Goal: Use online tool/utility: Utilize a website feature to perform a specific function

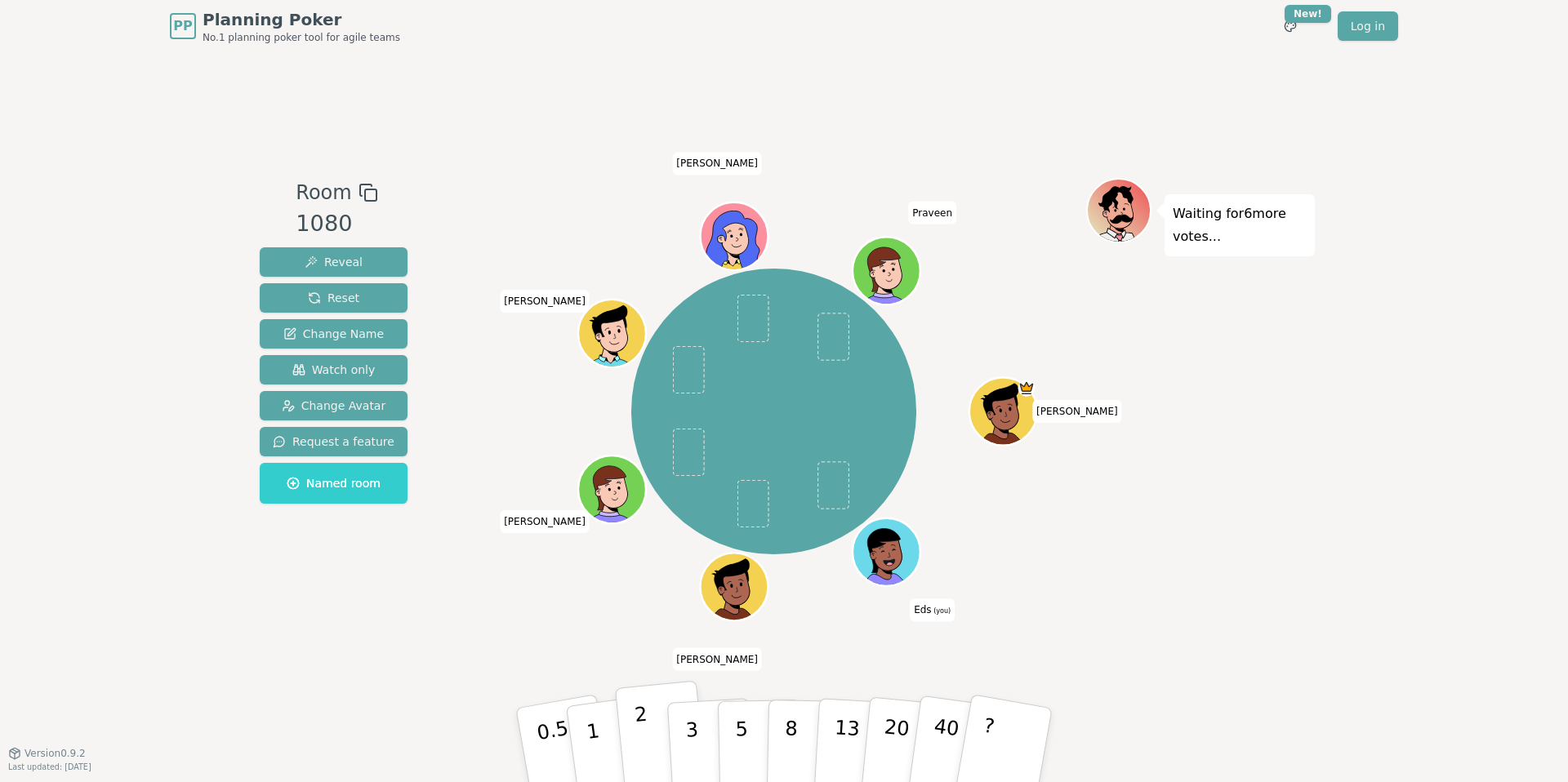
click at [655, 727] on button "2" at bounding box center [661, 745] width 93 height 130
click at [648, 712] on button "2" at bounding box center [661, 745] width 93 height 130
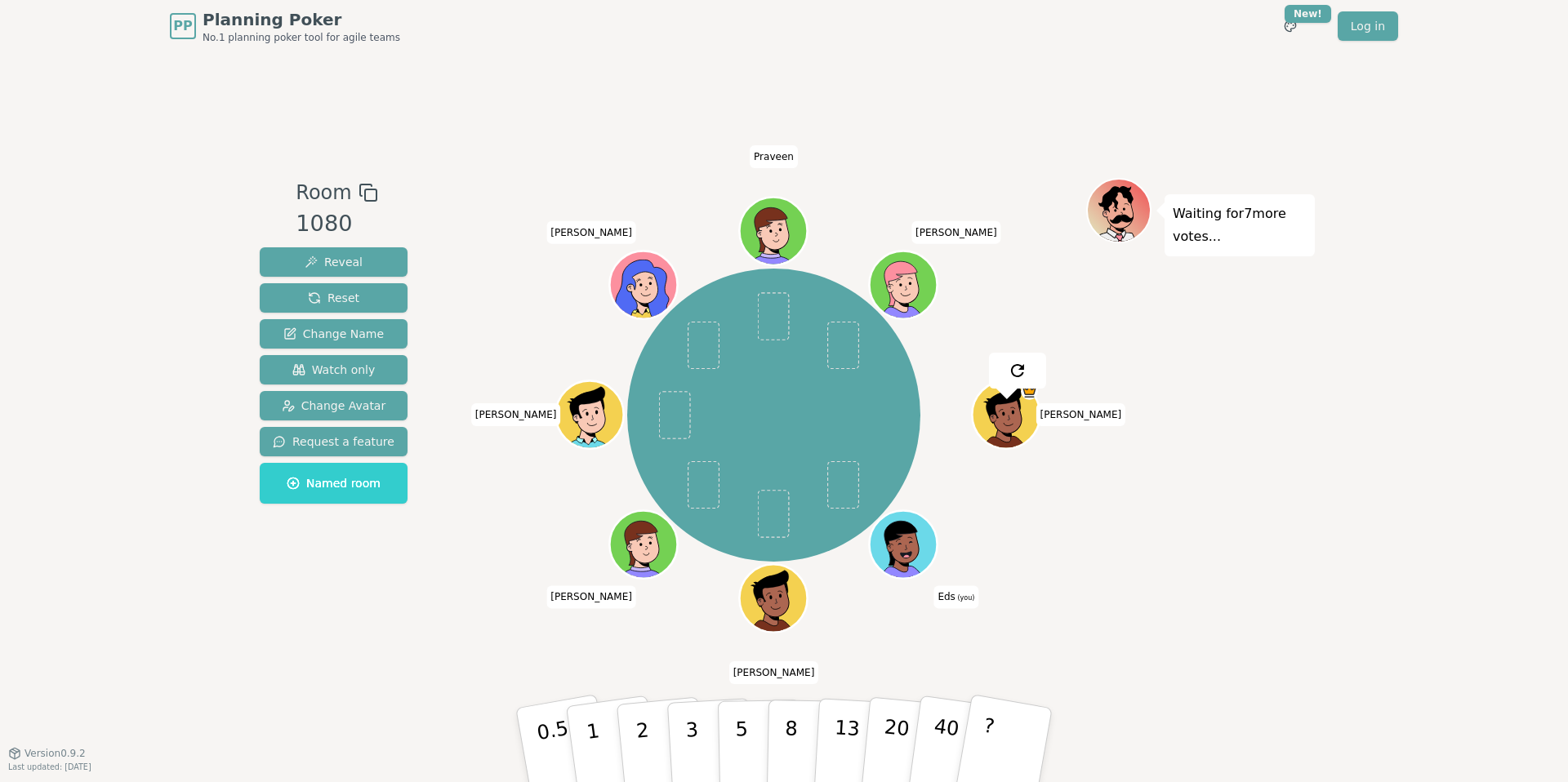
click at [523, 582] on div "Isaac Eds (you) Senthil Brandon Hitesh Andrew Praveen yvonne" at bounding box center [774, 415] width 625 height 415
click at [601, 728] on button "1" at bounding box center [612, 745] width 98 height 132
click at [626, 726] on button "2" at bounding box center [661, 745] width 93 height 130
click at [602, 711] on button "1" at bounding box center [612, 745] width 98 height 132
click at [686, 655] on div "Room 1080 Reveal Reset Change Name Watch only Change Avatar Request a feature N…" at bounding box center [784, 402] width 1061 height 701
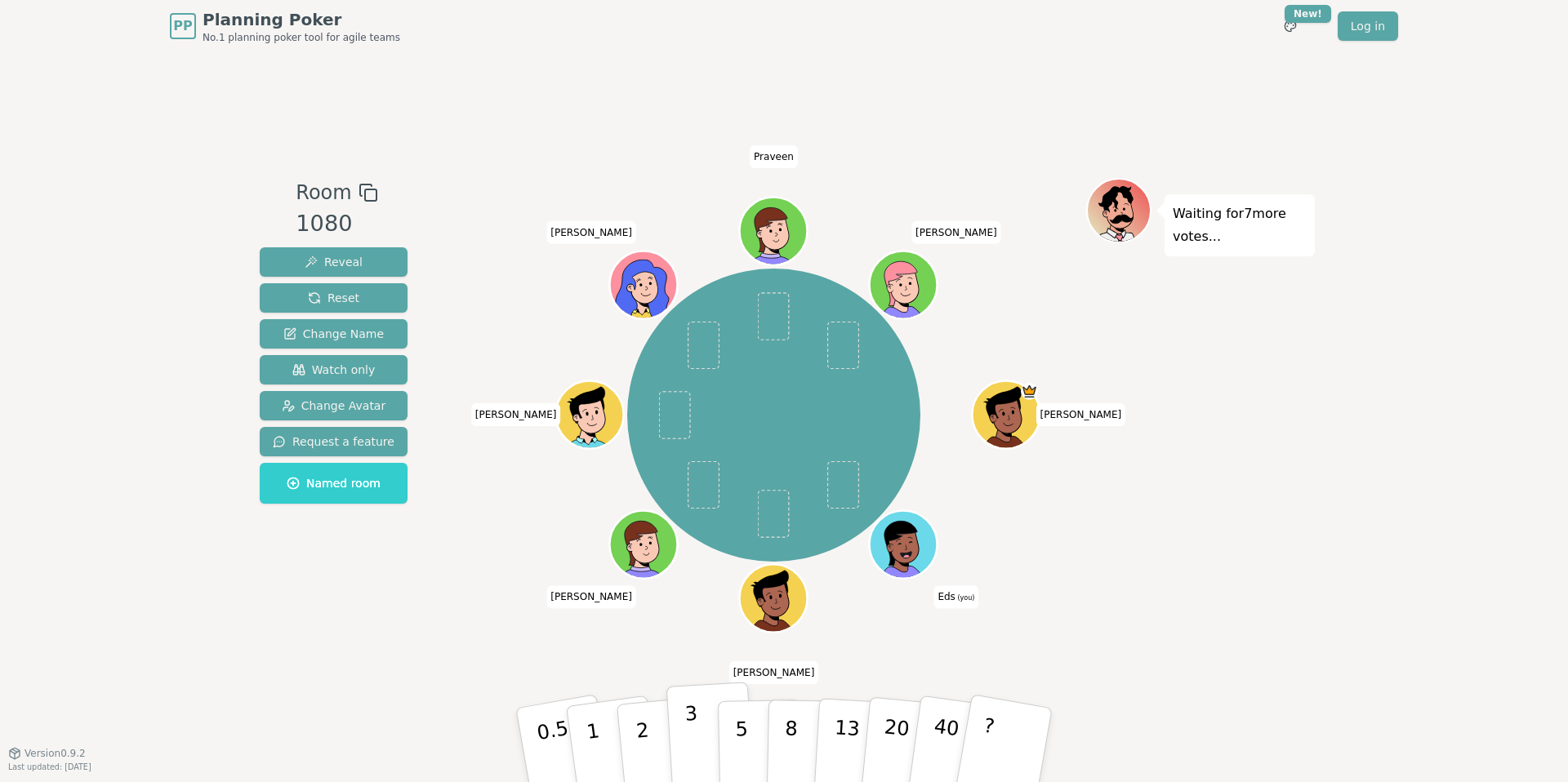
click at [692, 717] on p "3" at bounding box center [694, 746] width 18 height 89
click at [647, 727] on button "2" at bounding box center [661, 745] width 93 height 130
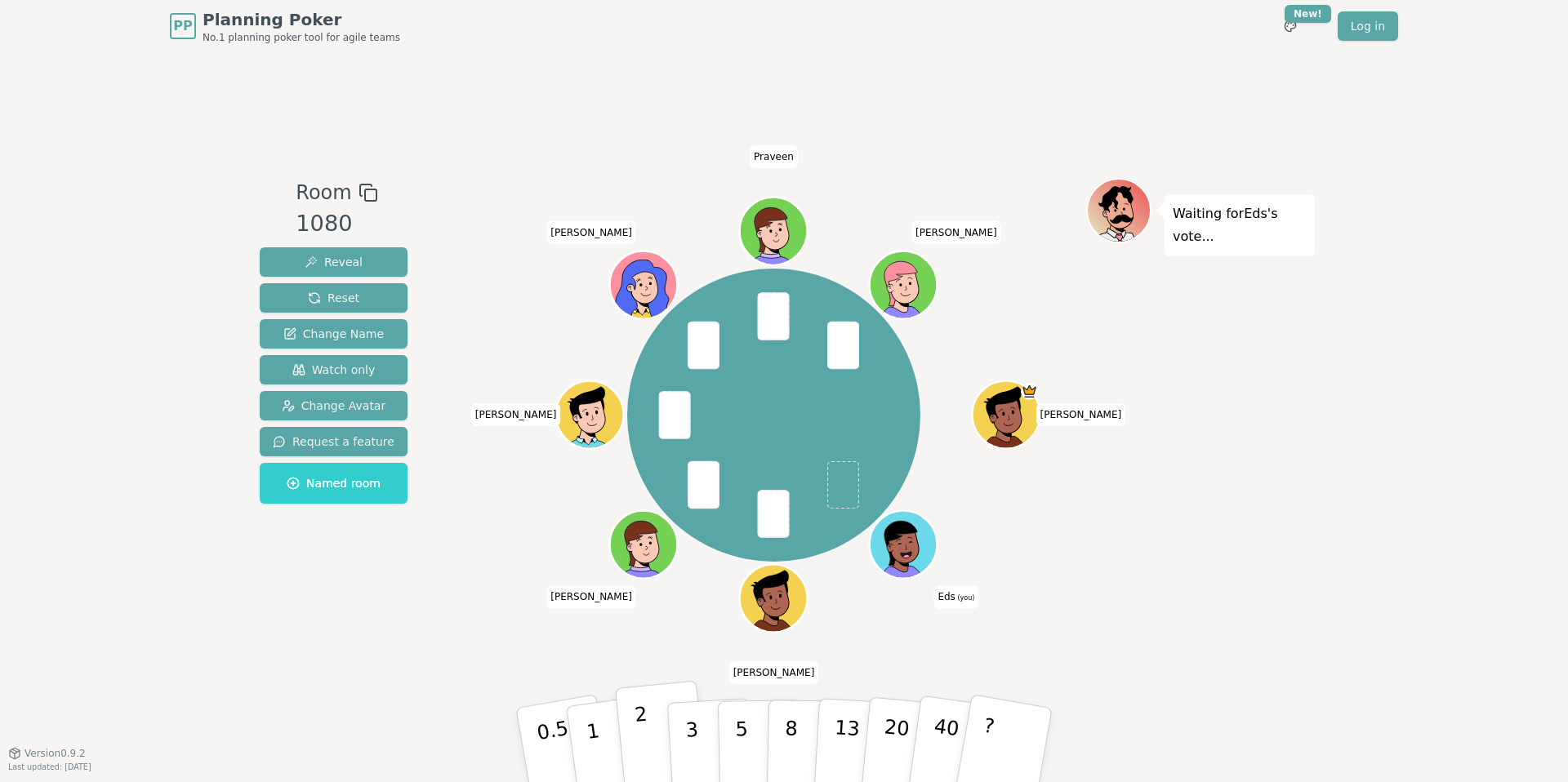
click at [639, 714] on p "2" at bounding box center [644, 747] width 21 height 89
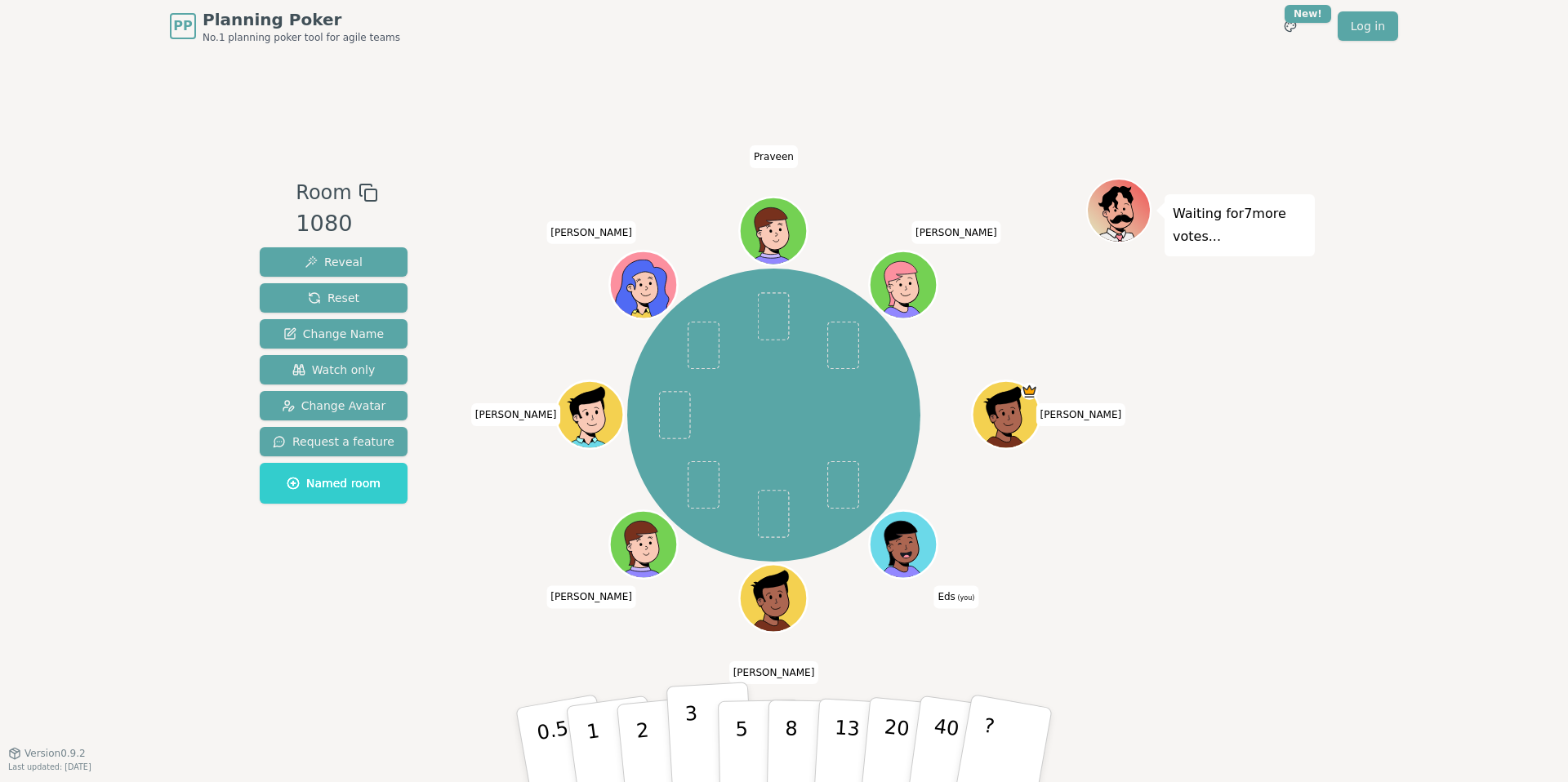
click at [695, 712] on p "3" at bounding box center [694, 746] width 18 height 89
click at [686, 710] on p "3" at bounding box center [694, 746] width 18 height 89
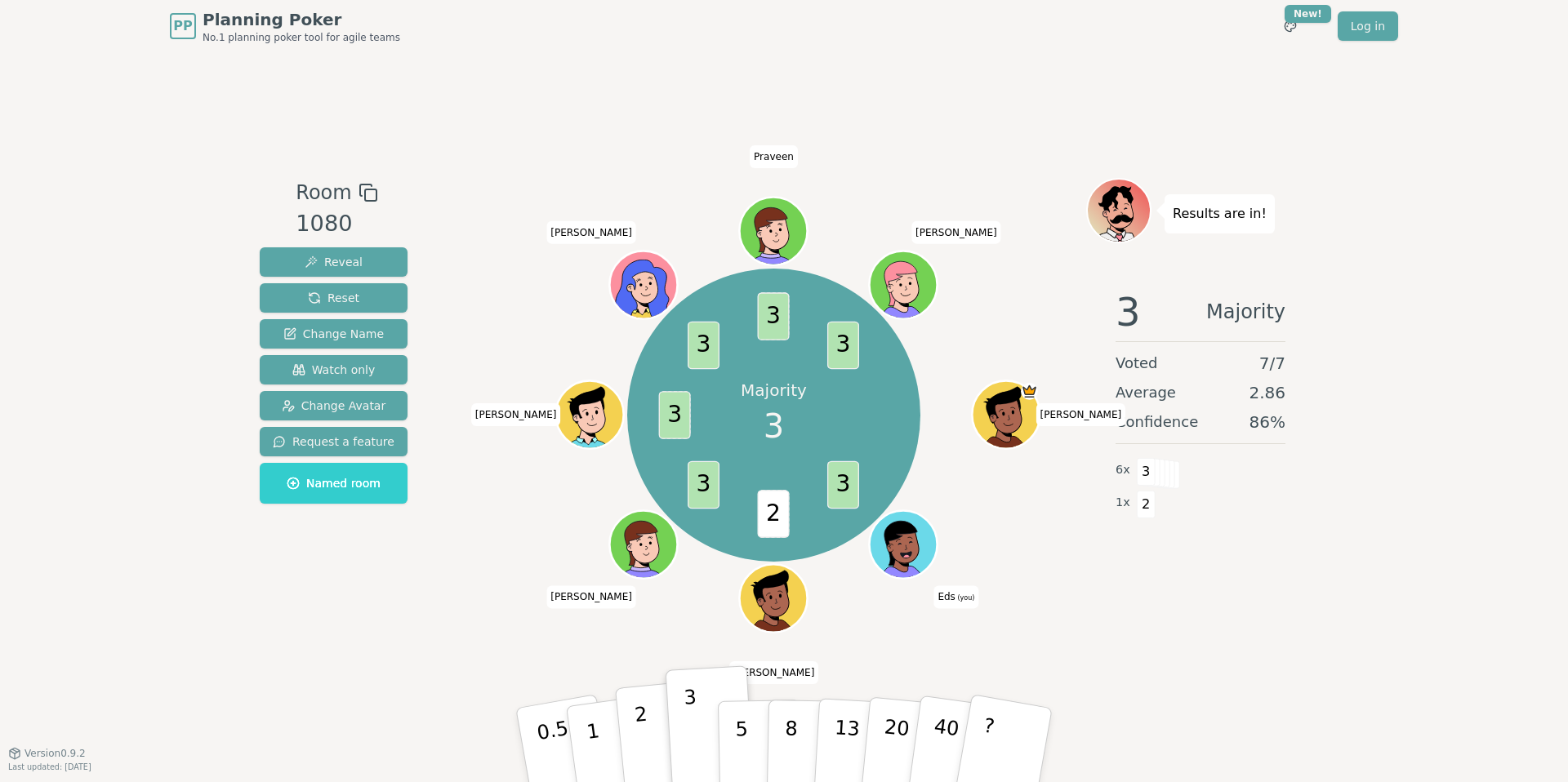
click at [645, 710] on button "2" at bounding box center [661, 745] width 93 height 130
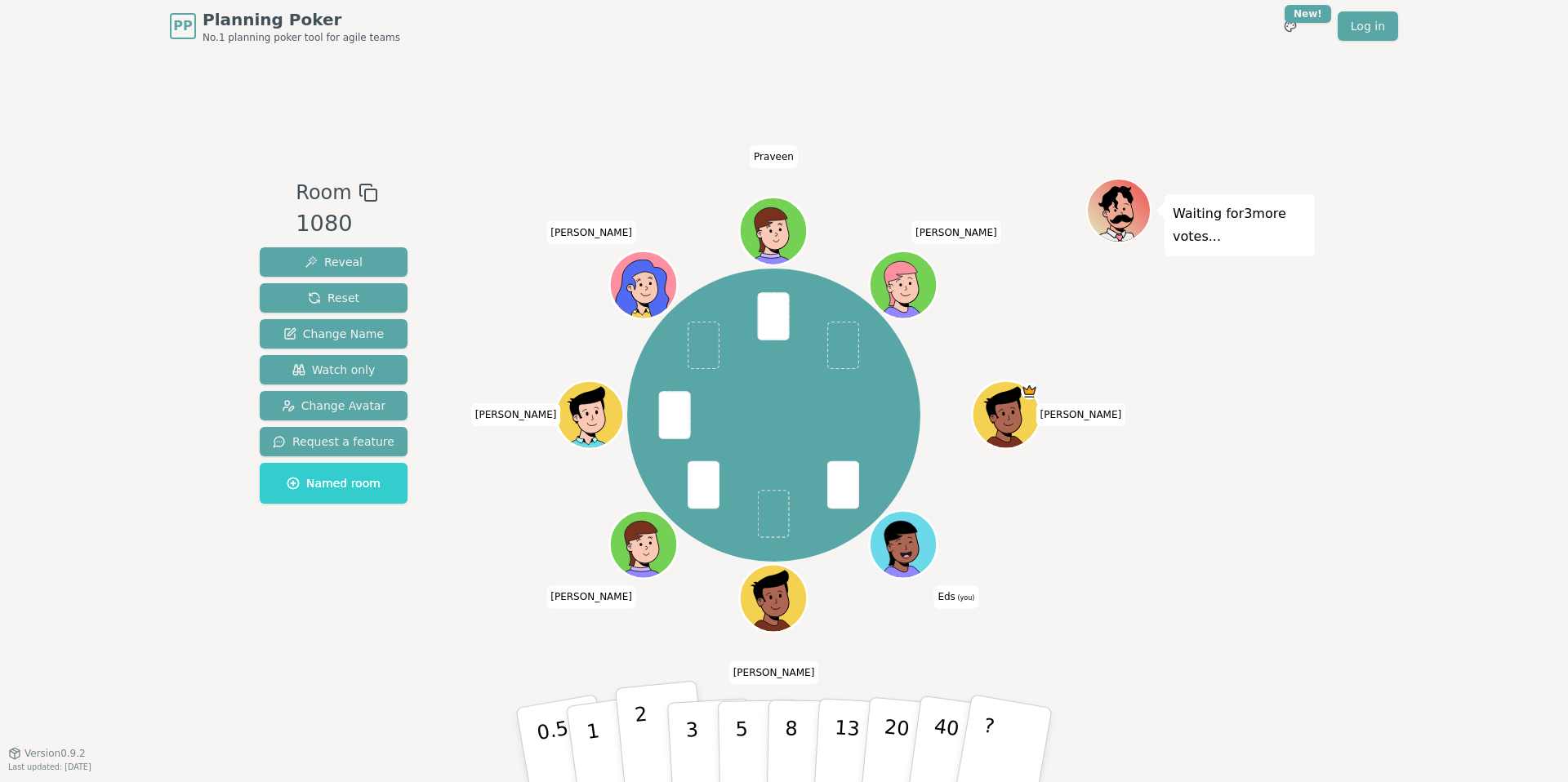
click at [637, 712] on p "2" at bounding box center [644, 747] width 21 height 89
click at [694, 709] on p "3" at bounding box center [694, 746] width 18 height 89
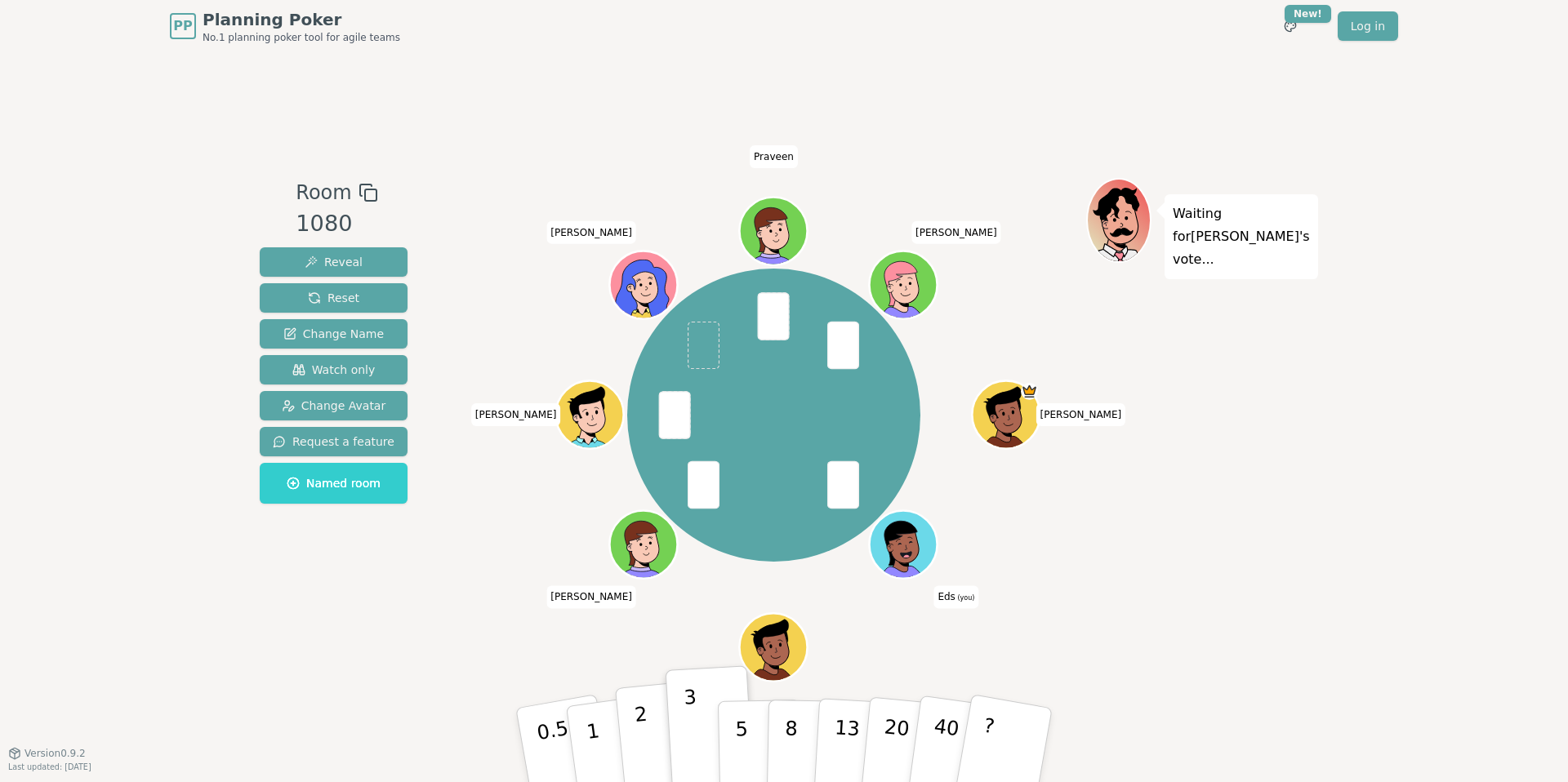
click at [648, 718] on button "2" at bounding box center [661, 745] width 93 height 130
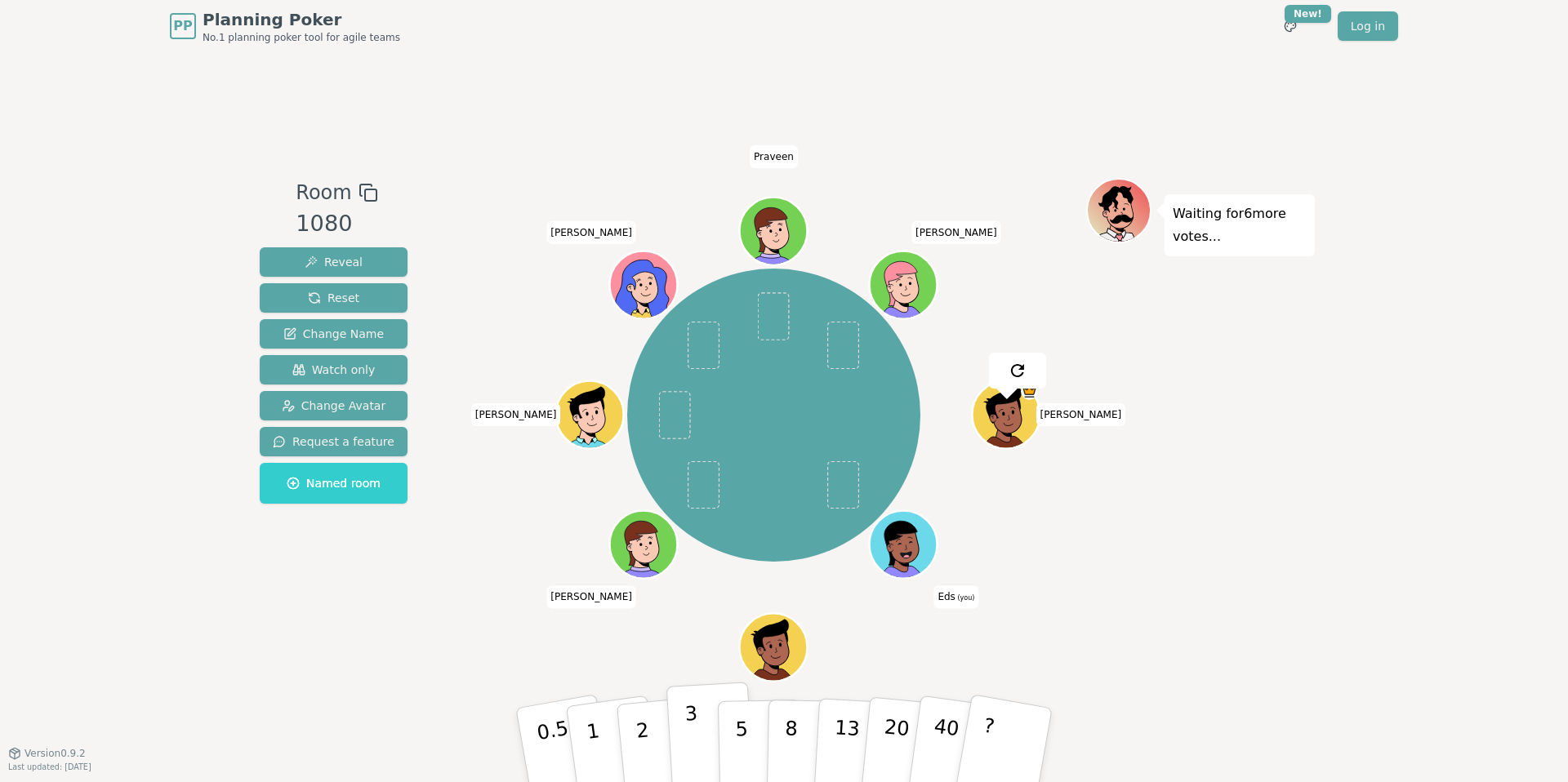
click at [694, 727] on p "3" at bounding box center [694, 746] width 18 height 89
click at [688, 729] on p "3" at bounding box center [694, 746] width 18 height 89
click at [702, 724] on button "3" at bounding box center [711, 745] width 89 height 127
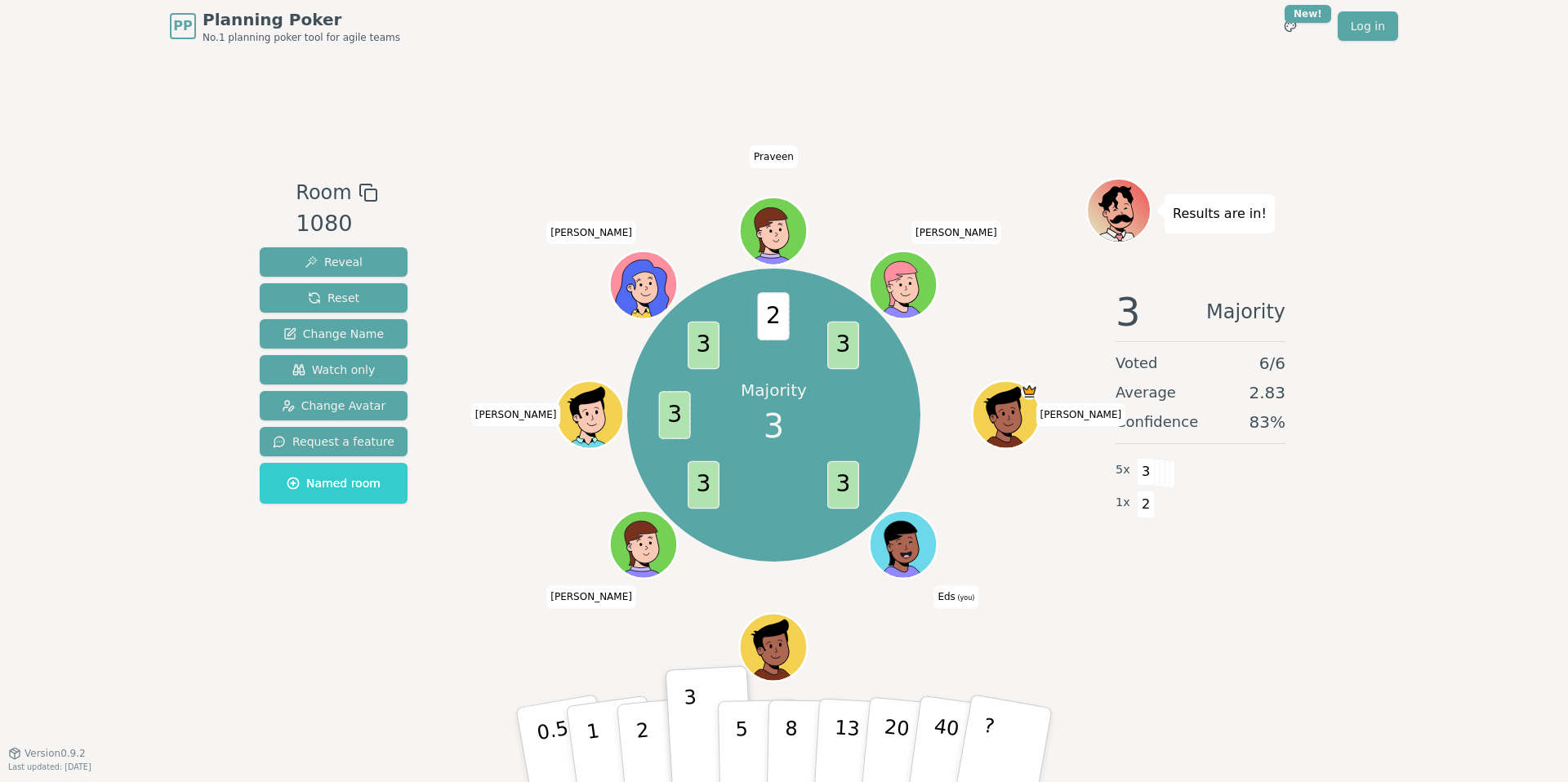
click at [693, 614] on div "Majority 3 3 3 3 3 2 3 Isaac Eds (you) Senthil Brandon Hitesh Andrew Praveen yv…" at bounding box center [774, 415] width 625 height 415
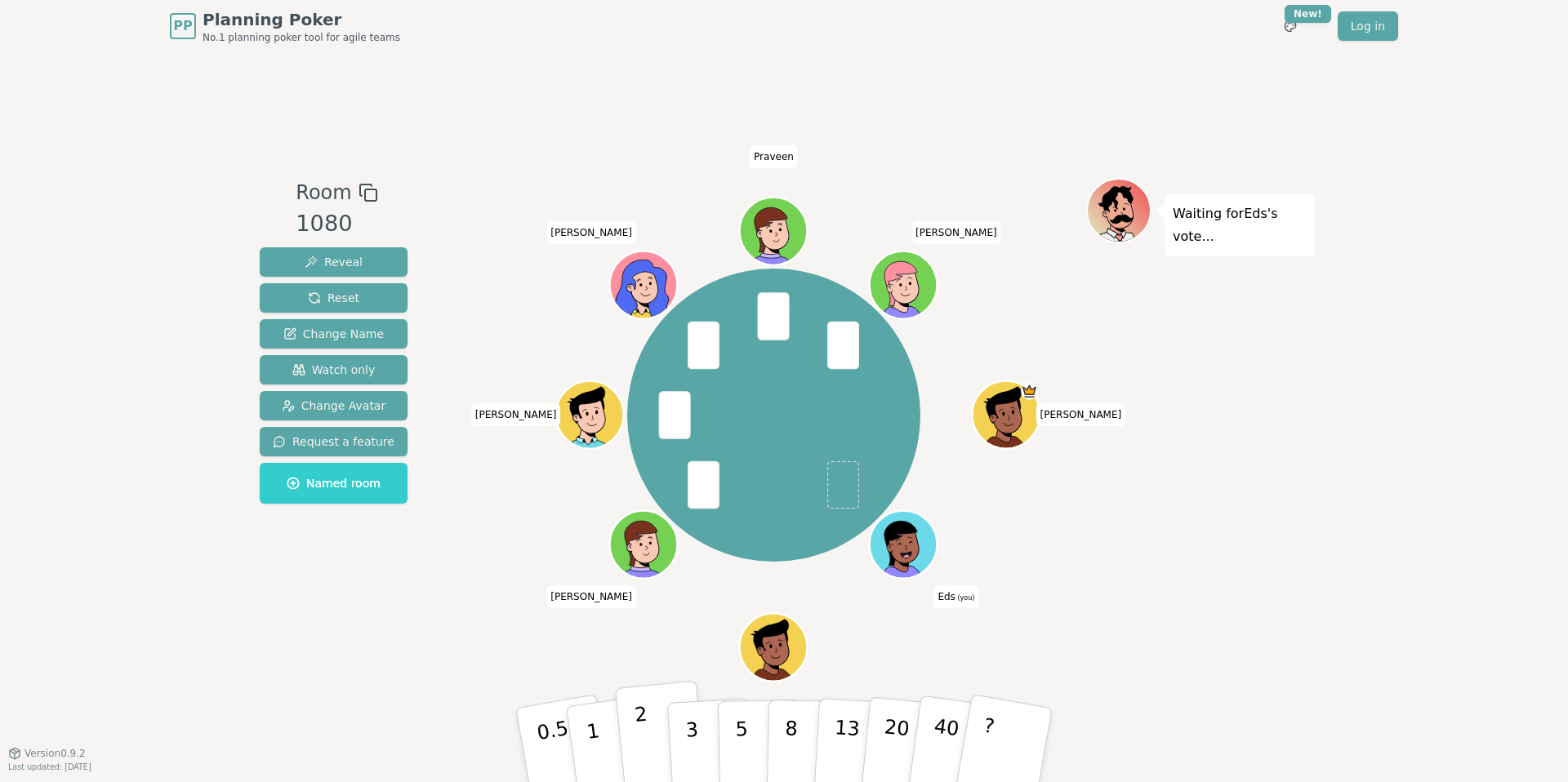
click at [654, 709] on button "2" at bounding box center [661, 745] width 93 height 130
